Goal: Task Accomplishment & Management: Manage account settings

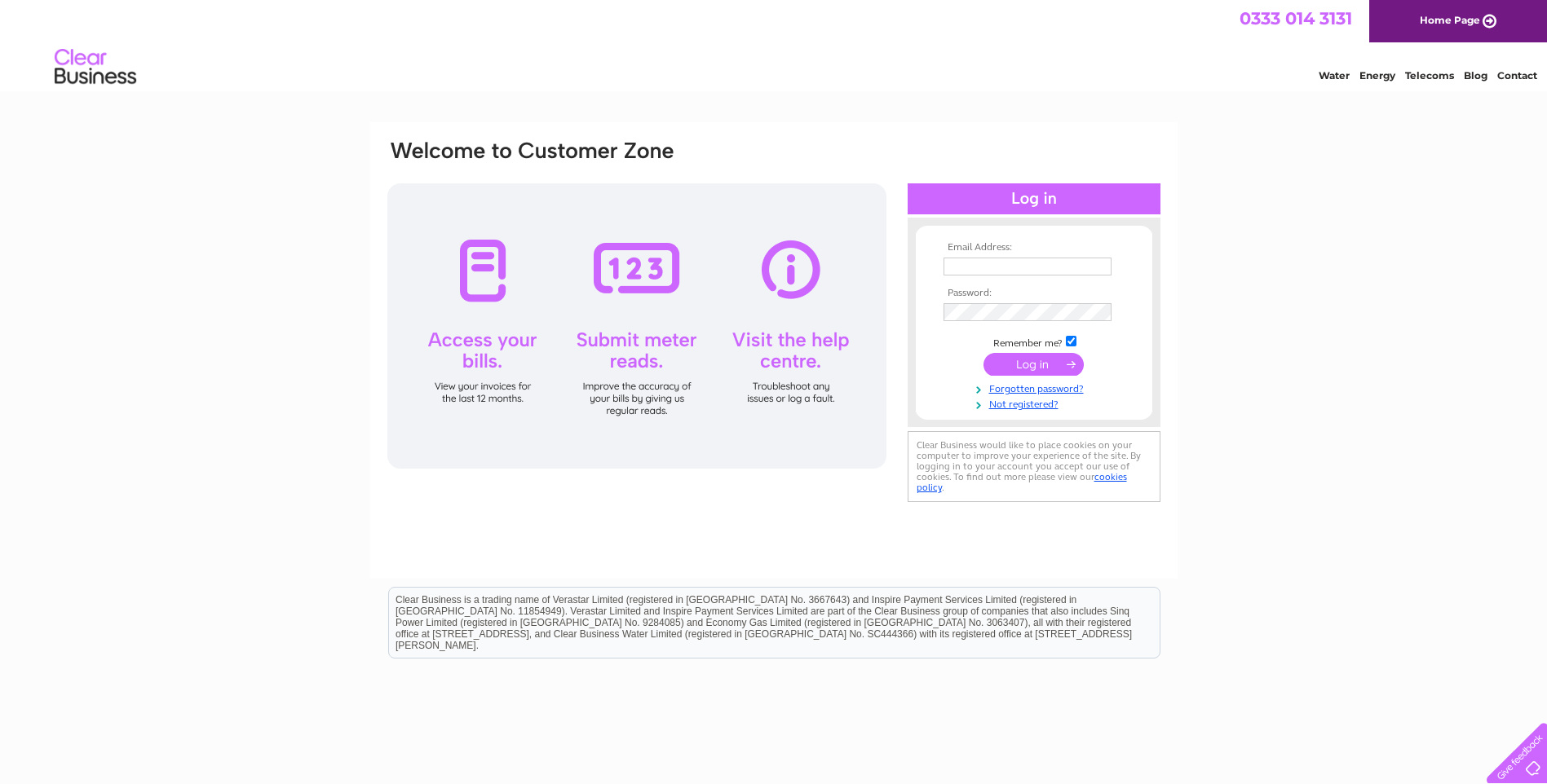
drag, startPoint x: 0, startPoint y: 0, endPoint x: 1004, endPoint y: 267, distance: 1038.9
click at [1004, 267] on input "text" at bounding box center [1028, 267] width 168 height 18
type input "sales@coolforce.co.uk"
click at [1068, 338] on input "checkbox" at bounding box center [1071, 343] width 11 height 11
click at [1068, 340] on input "checkbox" at bounding box center [1071, 341] width 11 height 11
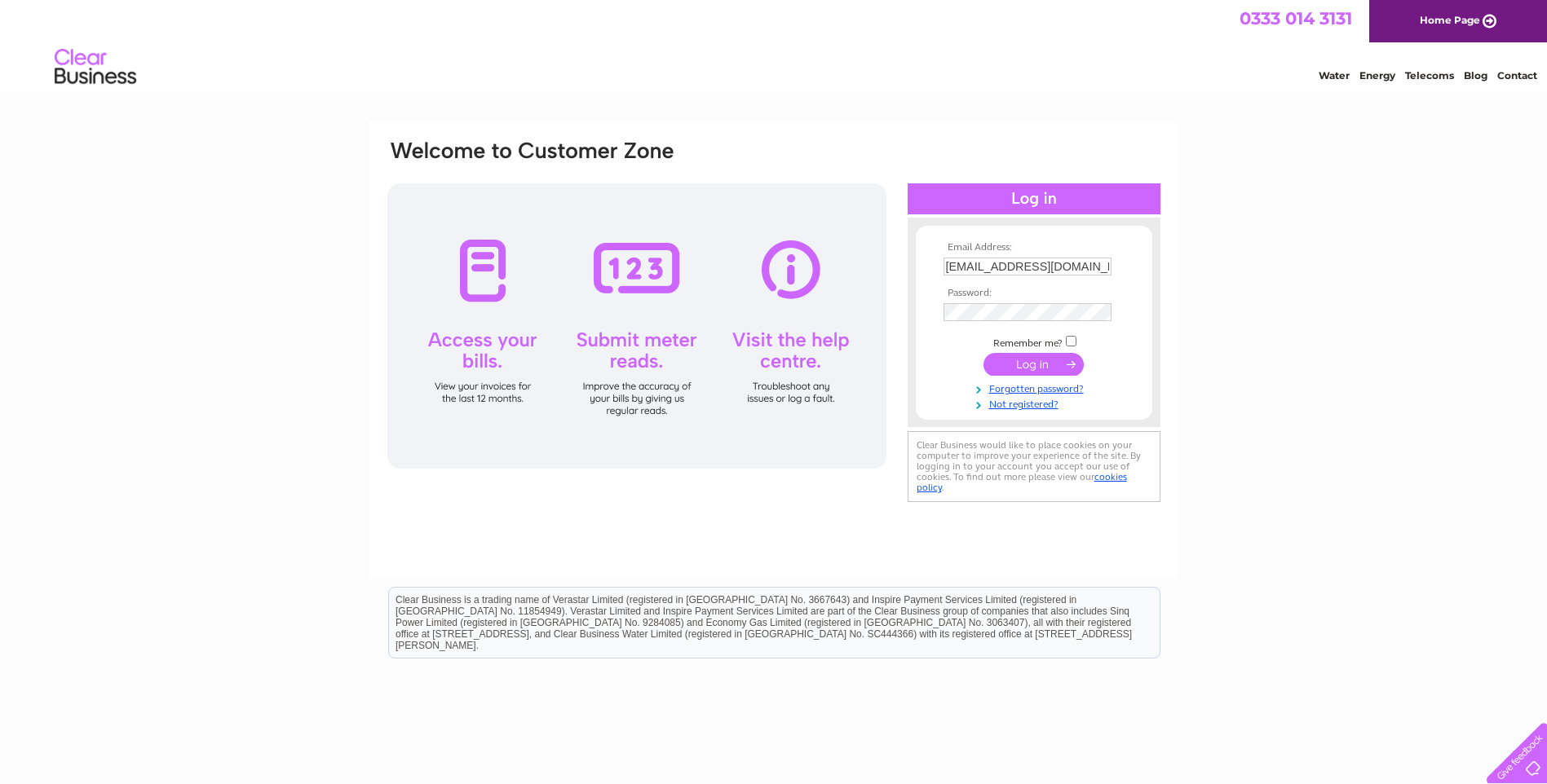
checkbox input "true"
click at [1042, 366] on input "submit" at bounding box center [1033, 364] width 100 height 23
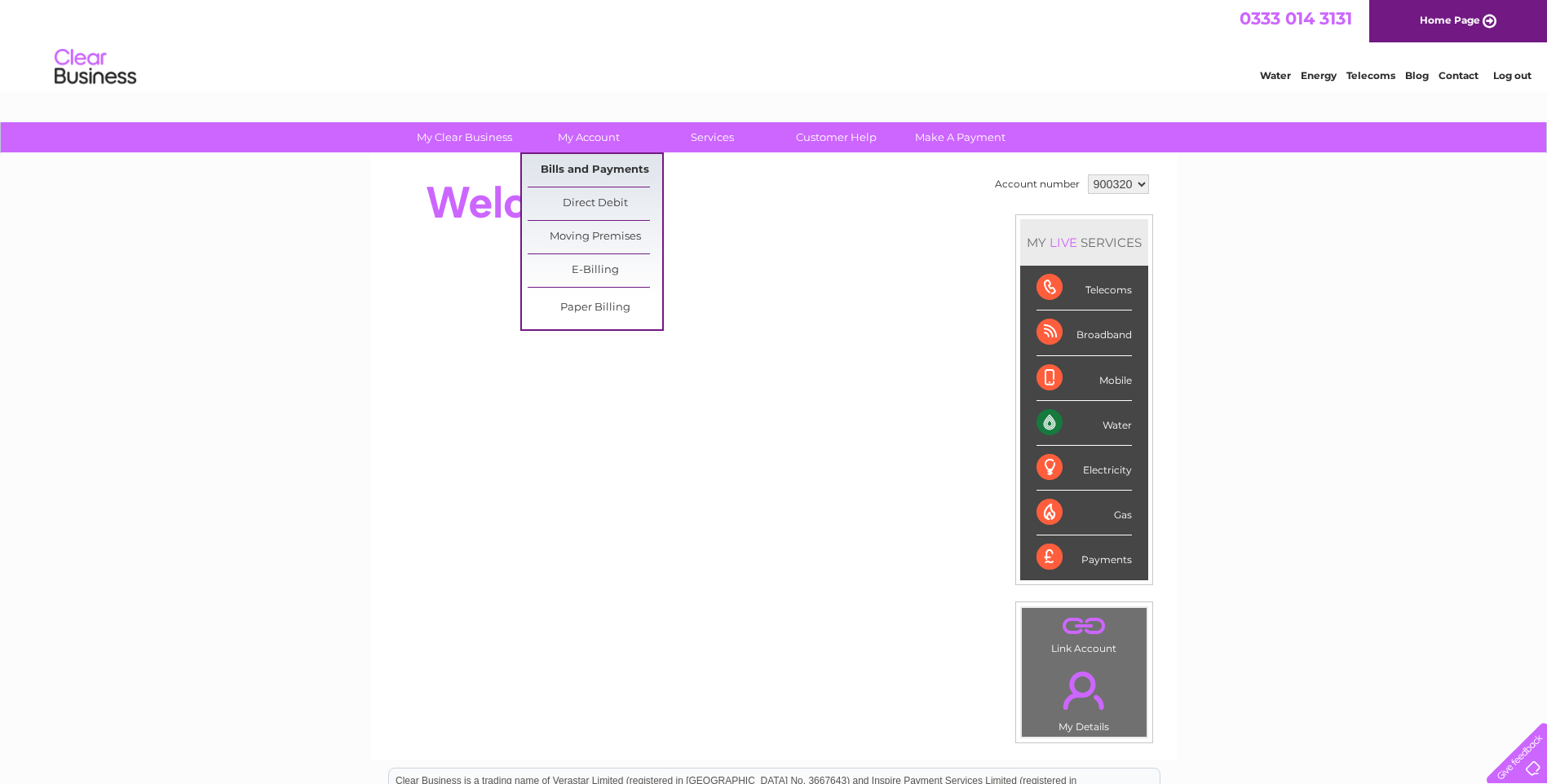
click at [592, 170] on link "Bills and Payments" at bounding box center [594, 170] width 135 height 33
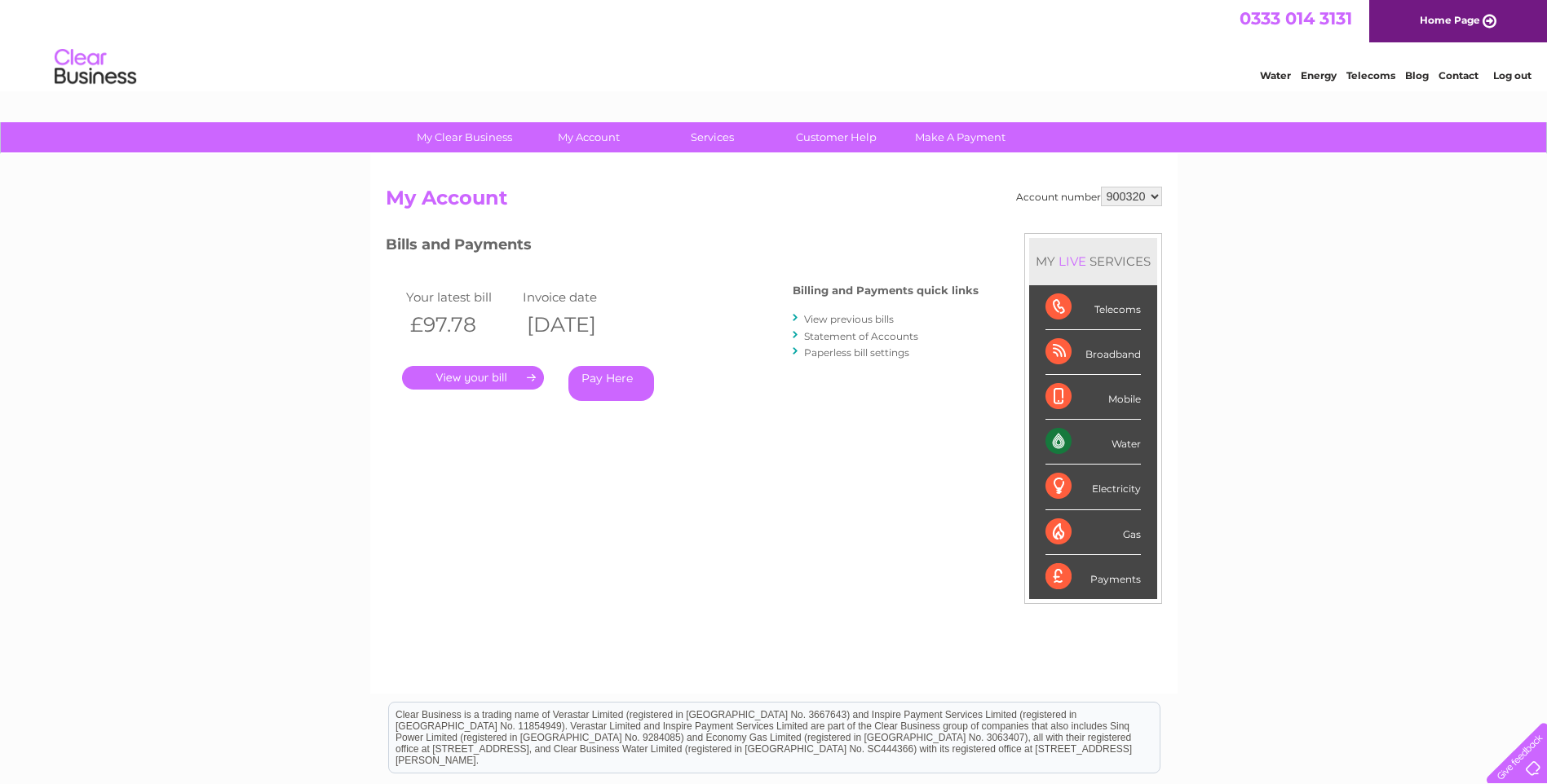
click at [856, 316] on link "View previous bills" at bounding box center [849, 319] width 90 height 13
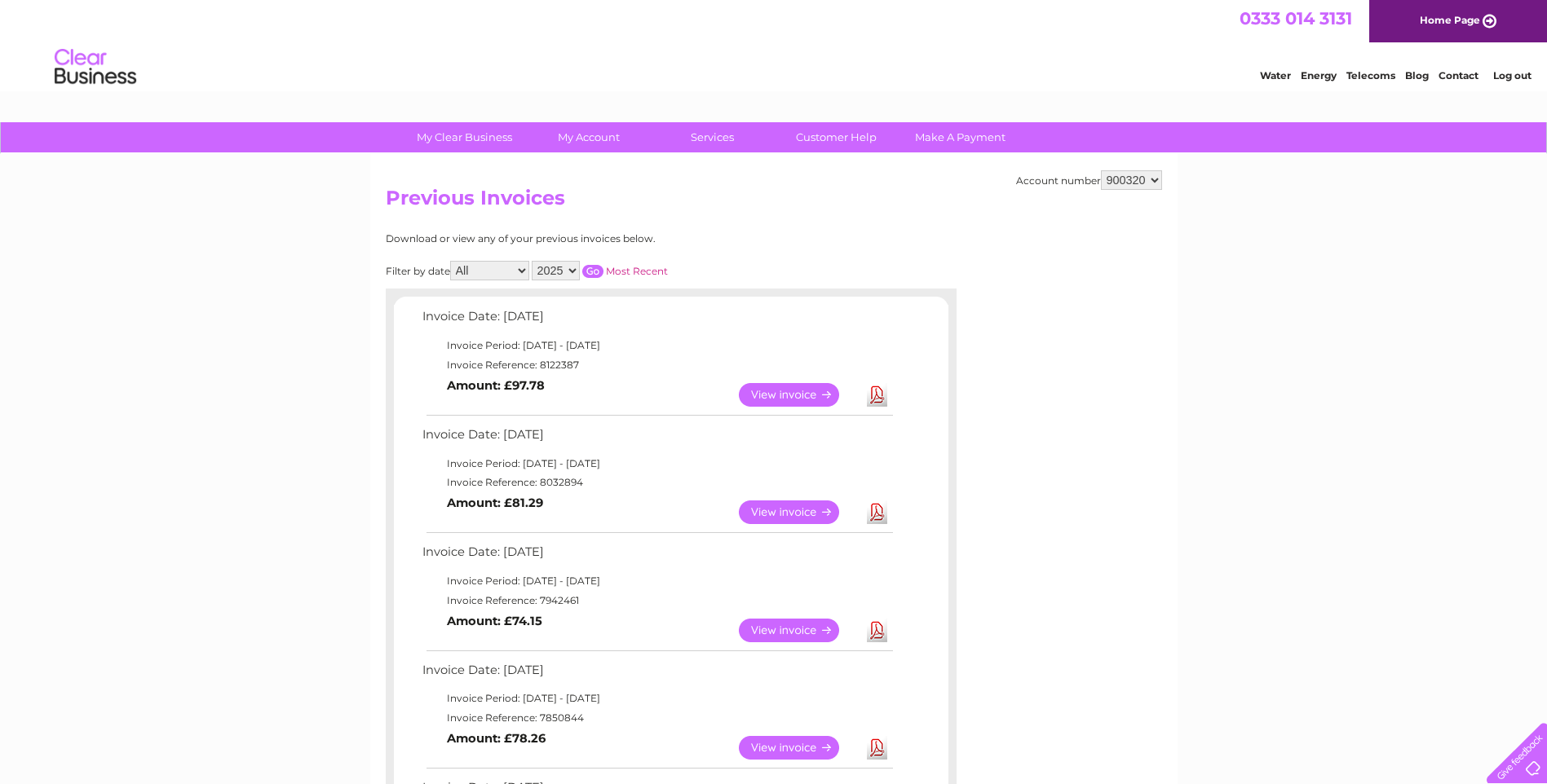
click at [880, 393] on link "Download" at bounding box center [877, 395] width 21 height 24
click at [1520, 81] on li "Log out" at bounding box center [1513, 75] width 49 height 21
click at [1506, 71] on link "Log out" at bounding box center [1512, 76] width 38 height 13
